Goal: Information Seeking & Learning: Understand process/instructions

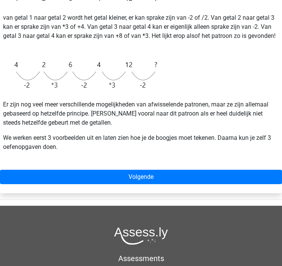
scroll to position [196, 0]
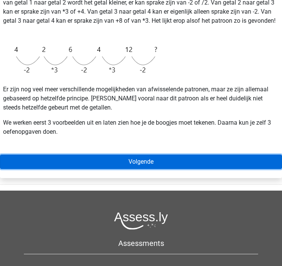
click at [114, 158] on link "Volgende" at bounding box center [141, 162] width 282 height 14
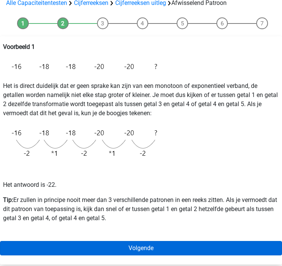
scroll to position [114, 0]
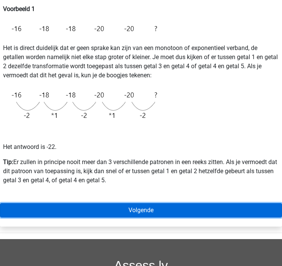
click at [144, 211] on link "Volgende" at bounding box center [141, 210] width 282 height 14
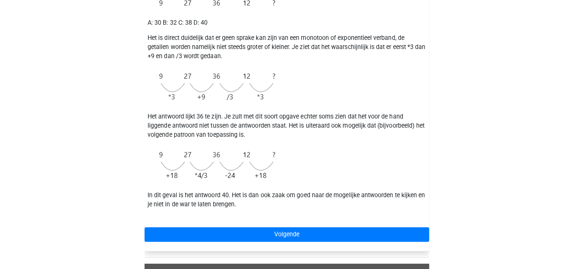
scroll to position [152, 0]
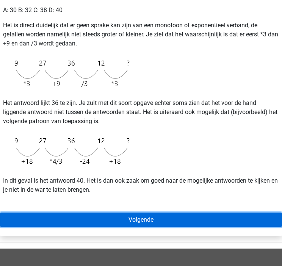
click at [134, 222] on link "Volgende" at bounding box center [141, 220] width 282 height 14
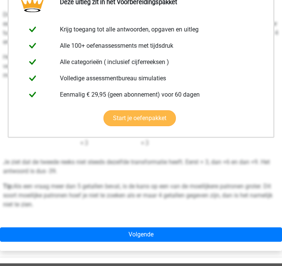
scroll to position [152, 0]
